Goal: Task Accomplishment & Management: Complete application form

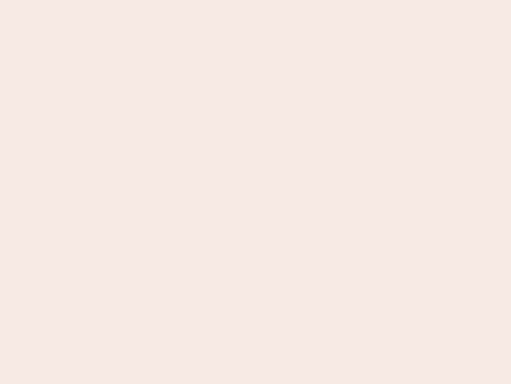
click at [256, 192] on nb-app "Almost there Thank you for registering for Newbook. Your account is under revie…" at bounding box center [255, 192] width 511 height 384
click at [256, 0] on nb-app "Almost there Thank you for registering for Newbook. Your account is under revie…" at bounding box center [255, 192] width 511 height 384
click at [273, 0] on nb-app "Almost there Thank you for registering for Newbook. Your account is under revie…" at bounding box center [255, 192] width 511 height 384
click at [256, 192] on nb-app "Almost there Thank you for registering for Newbook. Your account is under revie…" at bounding box center [255, 192] width 511 height 384
click at [256, 0] on nb-app "Almost there Thank you for registering for Newbook. Your account is under revie…" at bounding box center [255, 192] width 511 height 384
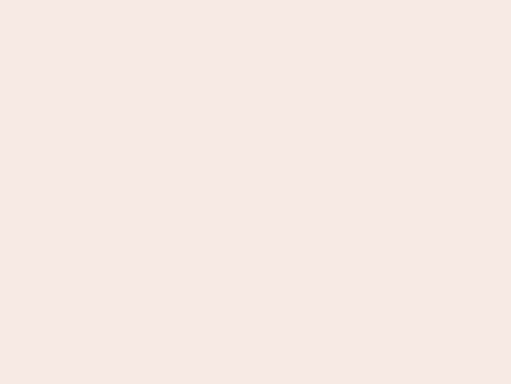
click at [179, 0] on nb-app "Almost there Thank you for registering for Newbook. Your account is under revie…" at bounding box center [255, 192] width 511 height 384
click at [256, 192] on nb-app "Almost there Thank you for registering for Newbook. Your account is under revie…" at bounding box center [255, 192] width 511 height 384
click at [256, 0] on nb-app "Almost there Thank you for registering for Newbook. Your account is under revie…" at bounding box center [255, 192] width 511 height 384
click at [179, 0] on nb-app "Almost there Thank you for registering for Newbook. Your account is under revie…" at bounding box center [255, 192] width 511 height 384
click at [256, 192] on nb-app "Almost there Thank you for registering for Newbook. Your account is under revie…" at bounding box center [255, 192] width 511 height 384
